Goal: Task Accomplishment & Management: Complete application form

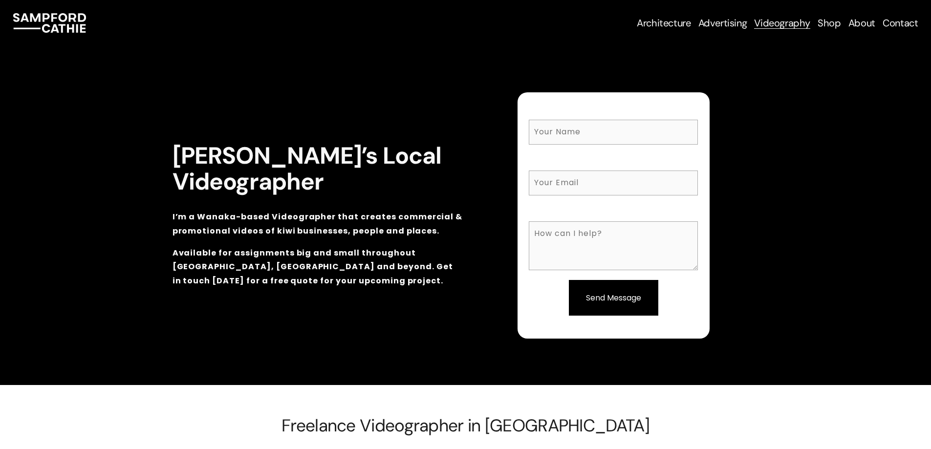
click at [0, 0] on span "Business Headshots & Portraits" at bounding box center [0, 0] width 0 height 0
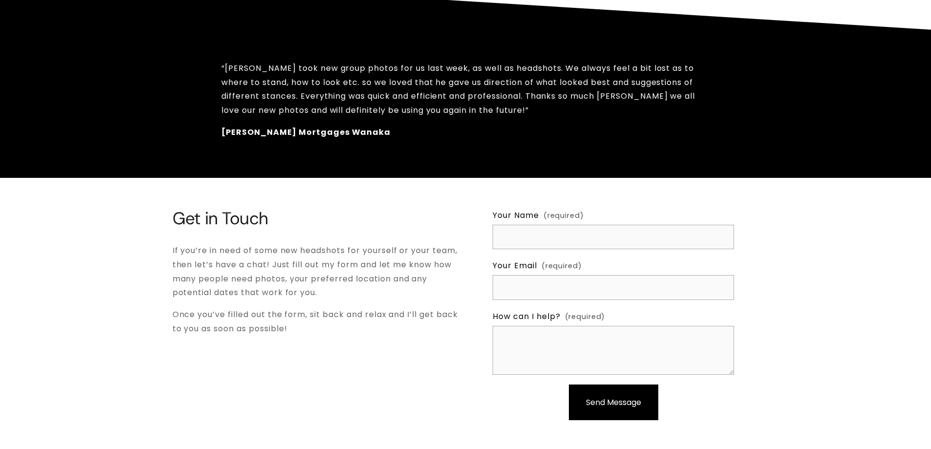
scroll to position [1710, 0]
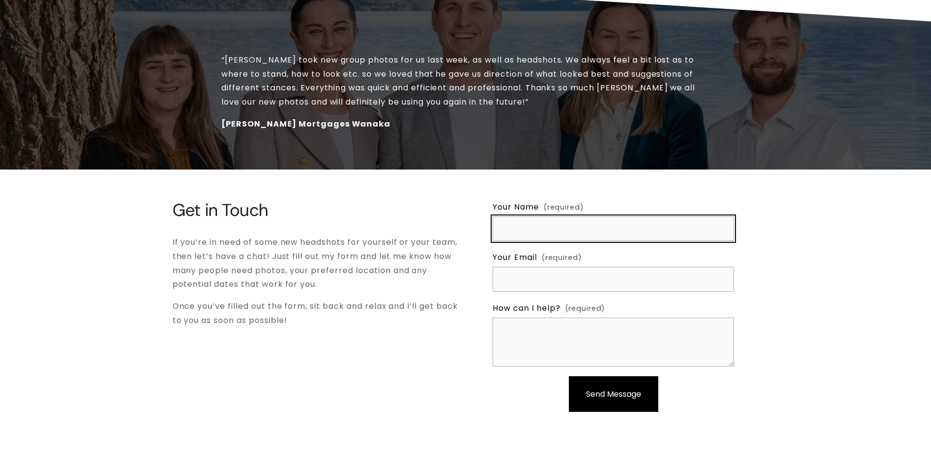
click at [524, 216] on input "Your Name (required)" at bounding box center [612, 228] width 241 height 25
type input "[PERSON_NAME]"
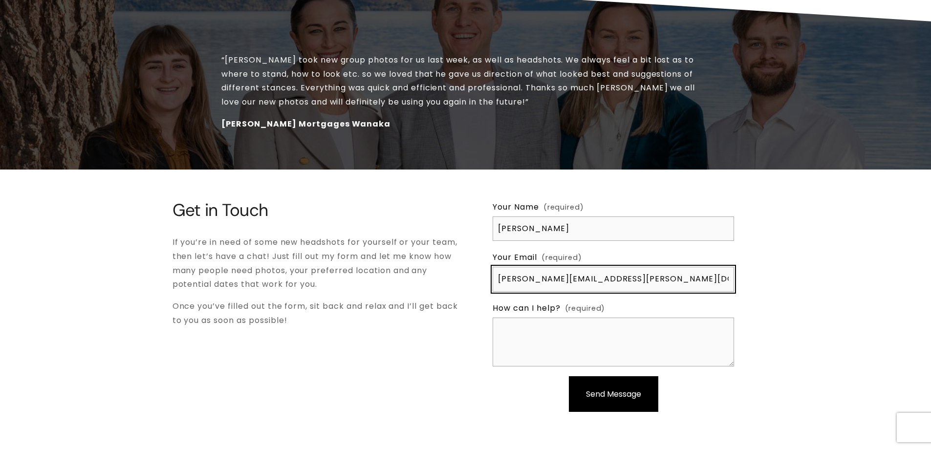
click at [533, 267] on input "[PERSON_NAME][EMAIL_ADDRESS][PERSON_NAME][DOMAIN_NAME]" at bounding box center [612, 279] width 241 height 25
type input "[PERSON_NAME][EMAIL_ADDRESS][DOMAIN_NAME]"
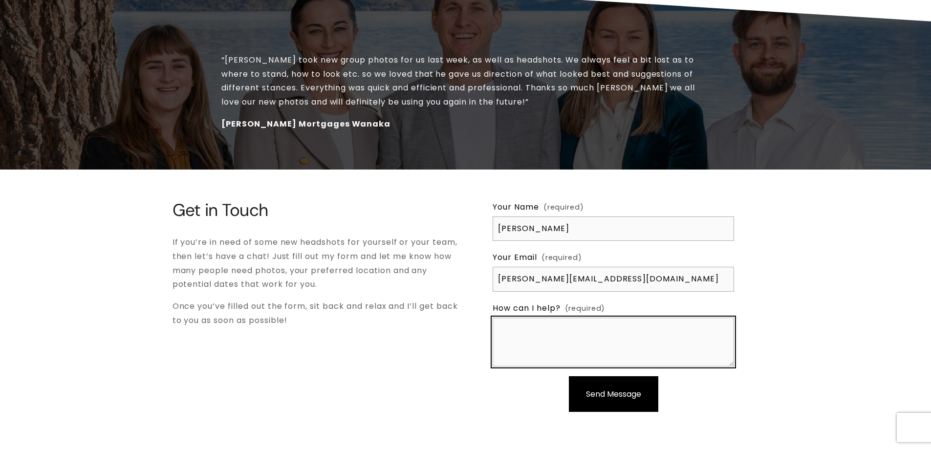
click at [567, 318] on textarea "How can I help? (required)" at bounding box center [612, 342] width 241 height 49
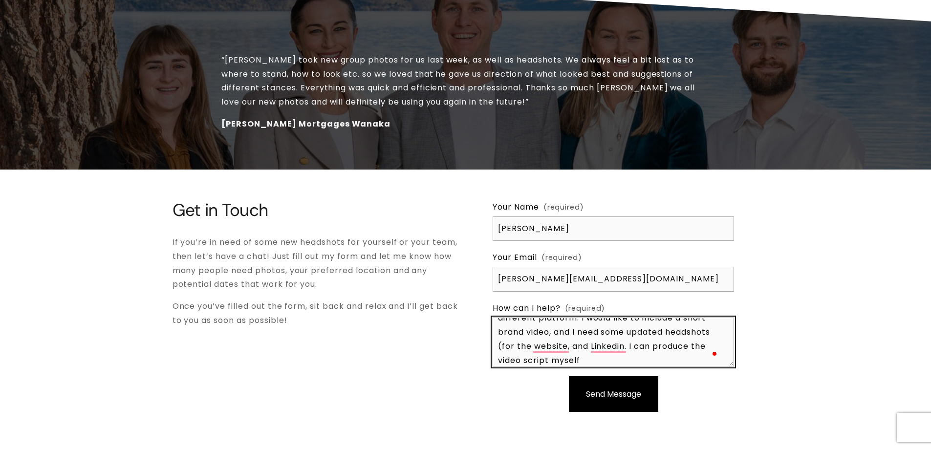
scroll to position [61, 0]
drag, startPoint x: 631, startPoint y: 324, endPoint x: 633, endPoint y: 336, distance: 11.4
click at [633, 336] on textarea "Hi [PERSON_NAME], I have a small business coaching public speaking. My website …" at bounding box center [612, 342] width 241 height 49
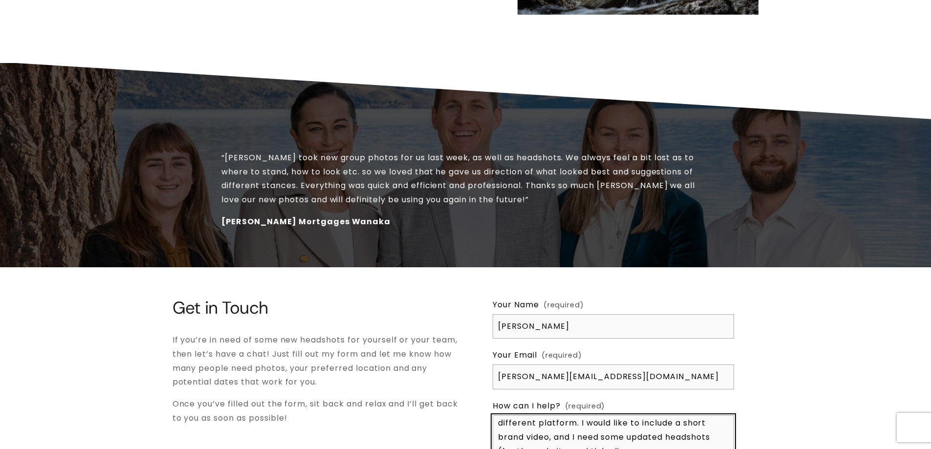
click at [551, 415] on textarea "Hi [PERSON_NAME], I have a small business coaching public speaking. My website …" at bounding box center [612, 439] width 241 height 49
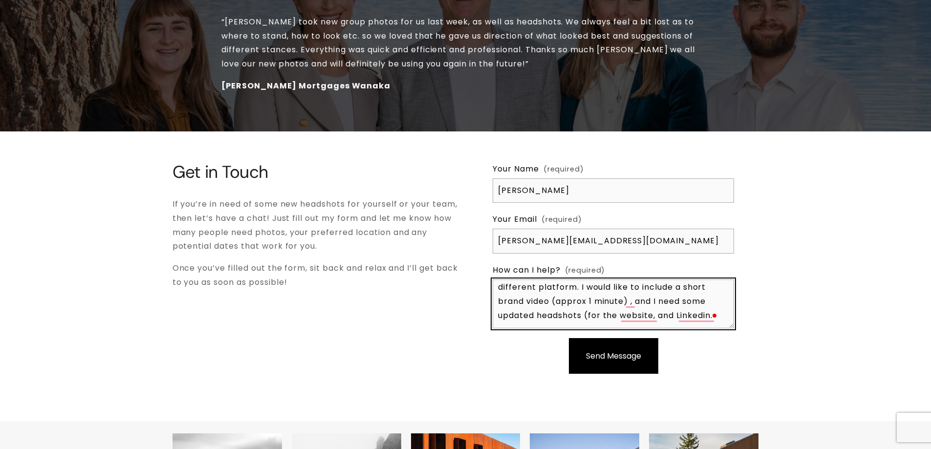
scroll to position [1808, 0]
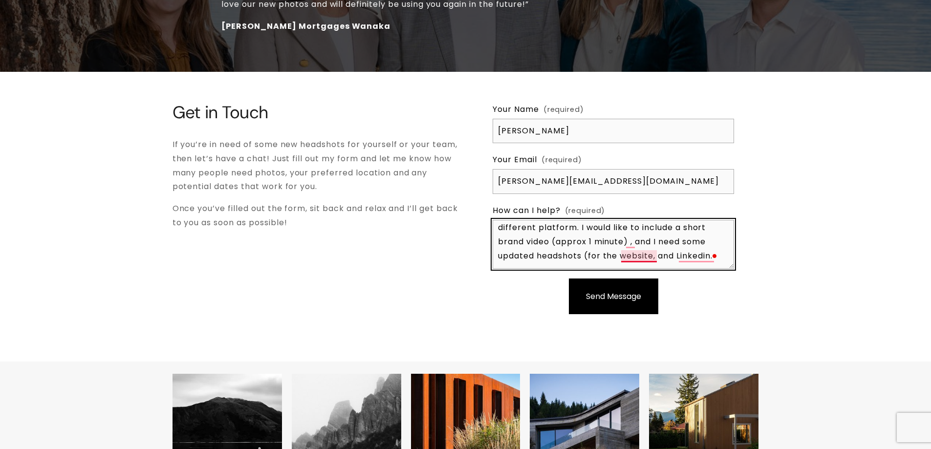
click at [646, 231] on textarea "Hi [PERSON_NAME], I have a small business coaching public speaking. My website …" at bounding box center [612, 244] width 241 height 49
click at [605, 229] on textarea "Hi [PERSON_NAME], I have a small business coaching public speaking. My website …" at bounding box center [612, 244] width 241 height 49
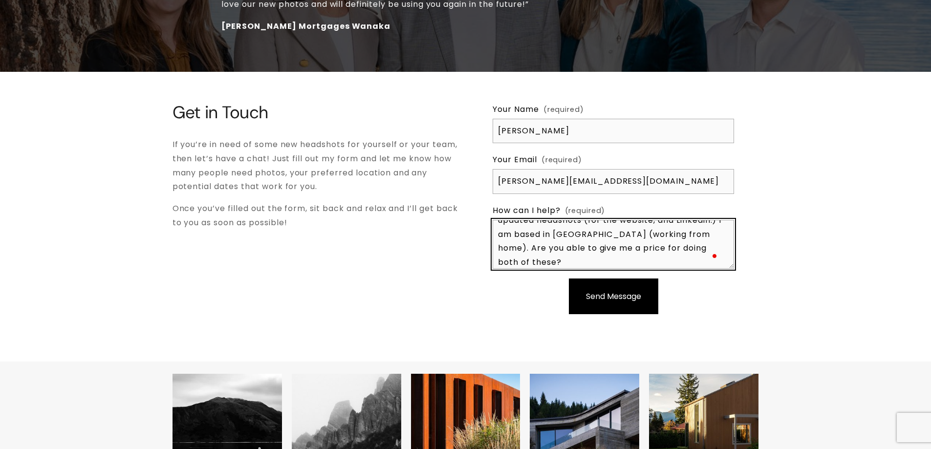
scroll to position [82, 0]
type textarea "Hi [PERSON_NAME], I have a small business coaching public speaking. My website …"
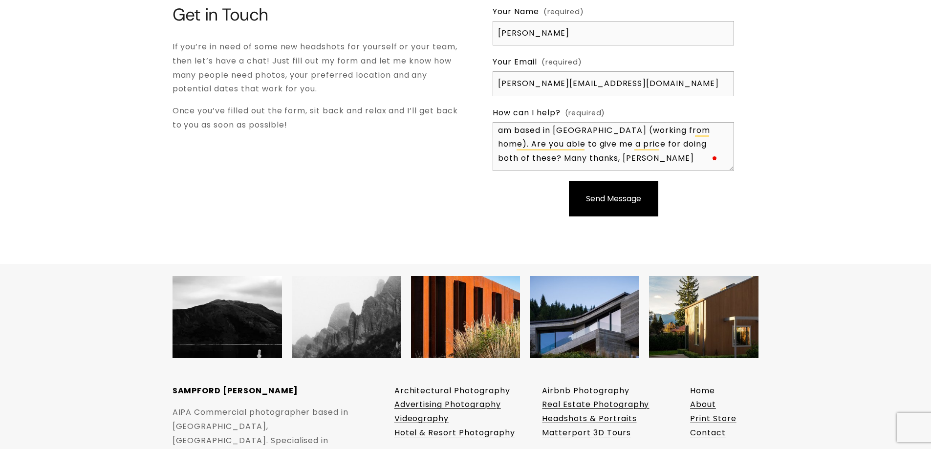
click at [605, 181] on button "Send Message Send Message" at bounding box center [613, 199] width 89 height 36
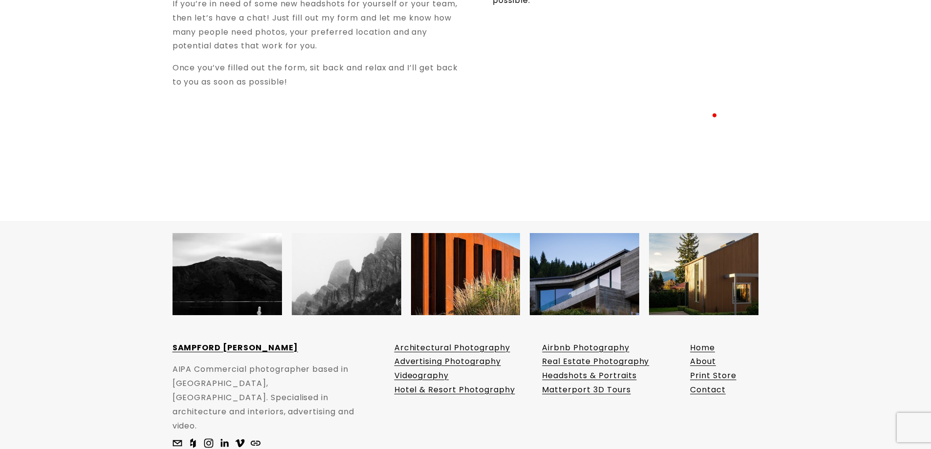
scroll to position [1949, 0]
click at [704, 354] on link "About" at bounding box center [703, 361] width 26 height 14
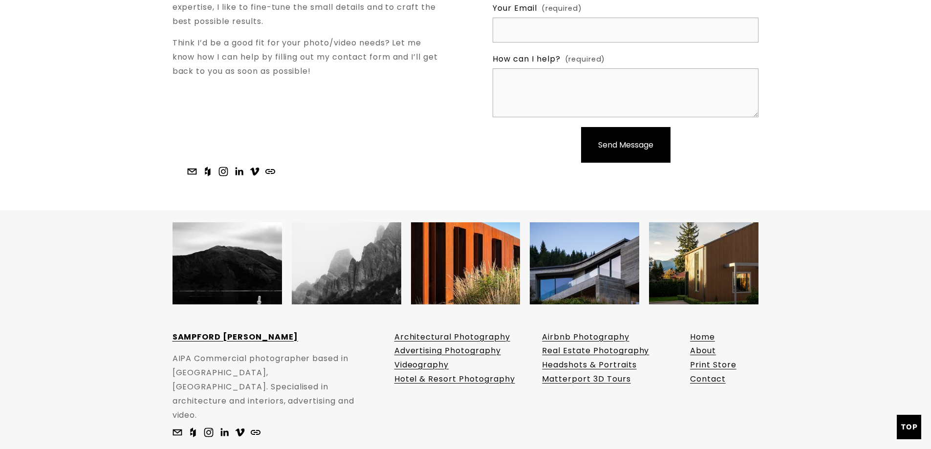
scroll to position [1435, 0]
